Goal: Task Accomplishment & Management: Manage account settings

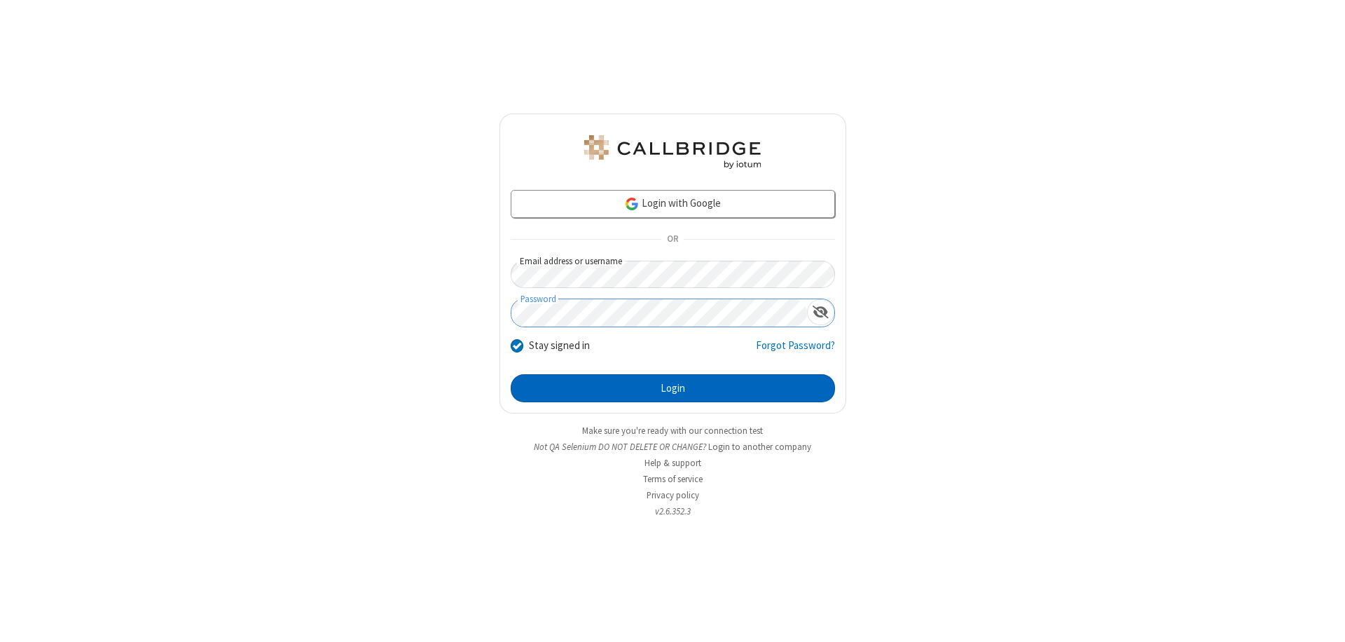
click at [672, 388] on button "Login" at bounding box center [673, 388] width 324 height 28
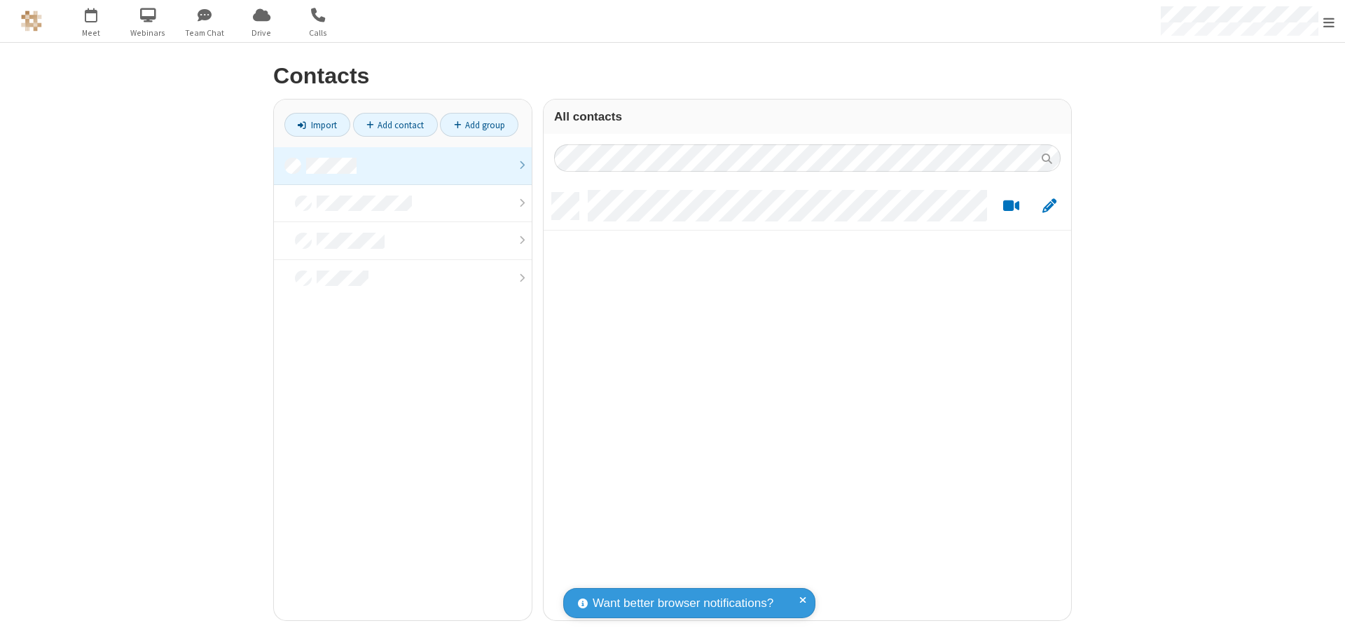
scroll to position [427, 517]
click at [403, 165] on link at bounding box center [403, 166] width 258 height 38
click at [317, 125] on link "Import" at bounding box center [317, 125] width 66 height 24
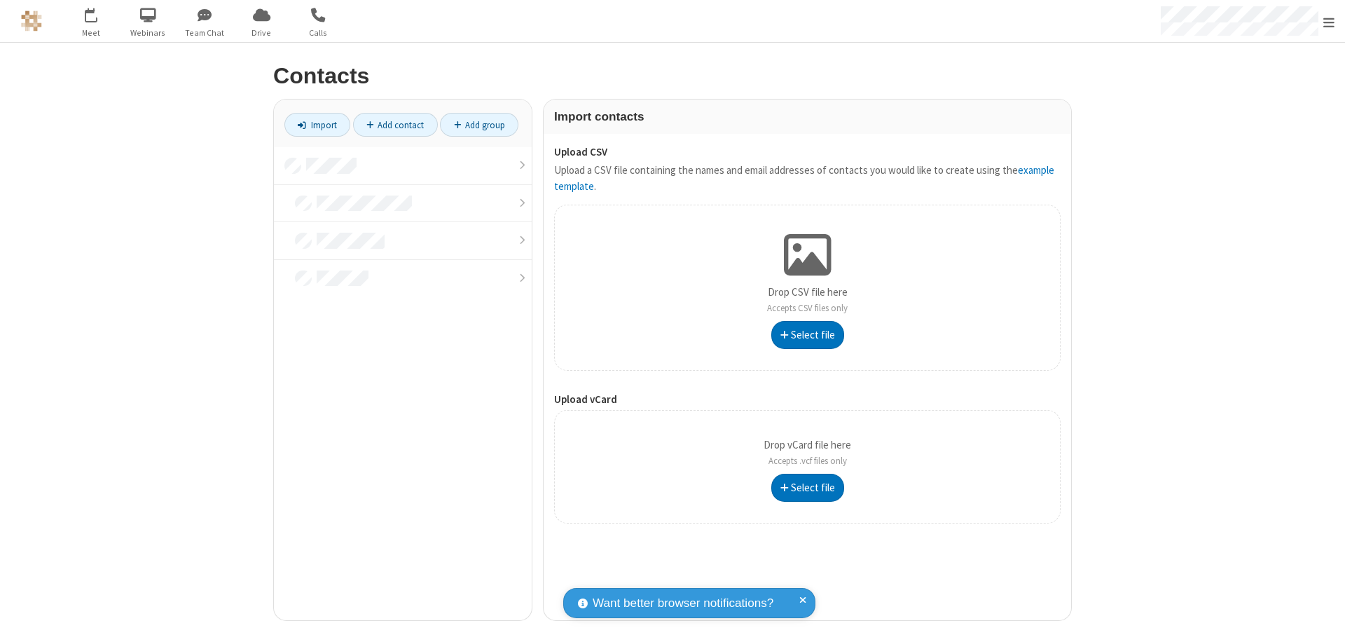
type input "C:\fakepath\contacts.vcf"
click at [403, 165] on link at bounding box center [403, 166] width 258 height 38
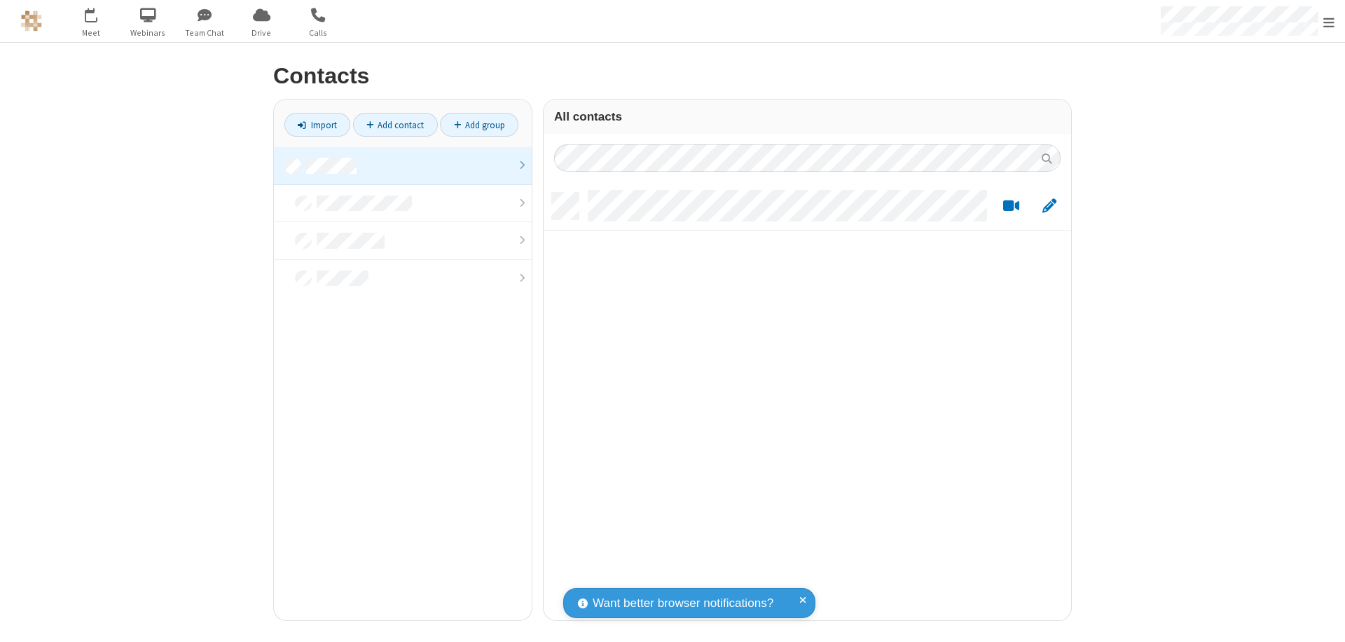
scroll to position [427, 517]
